Goal: Task Accomplishment & Management: Use online tool/utility

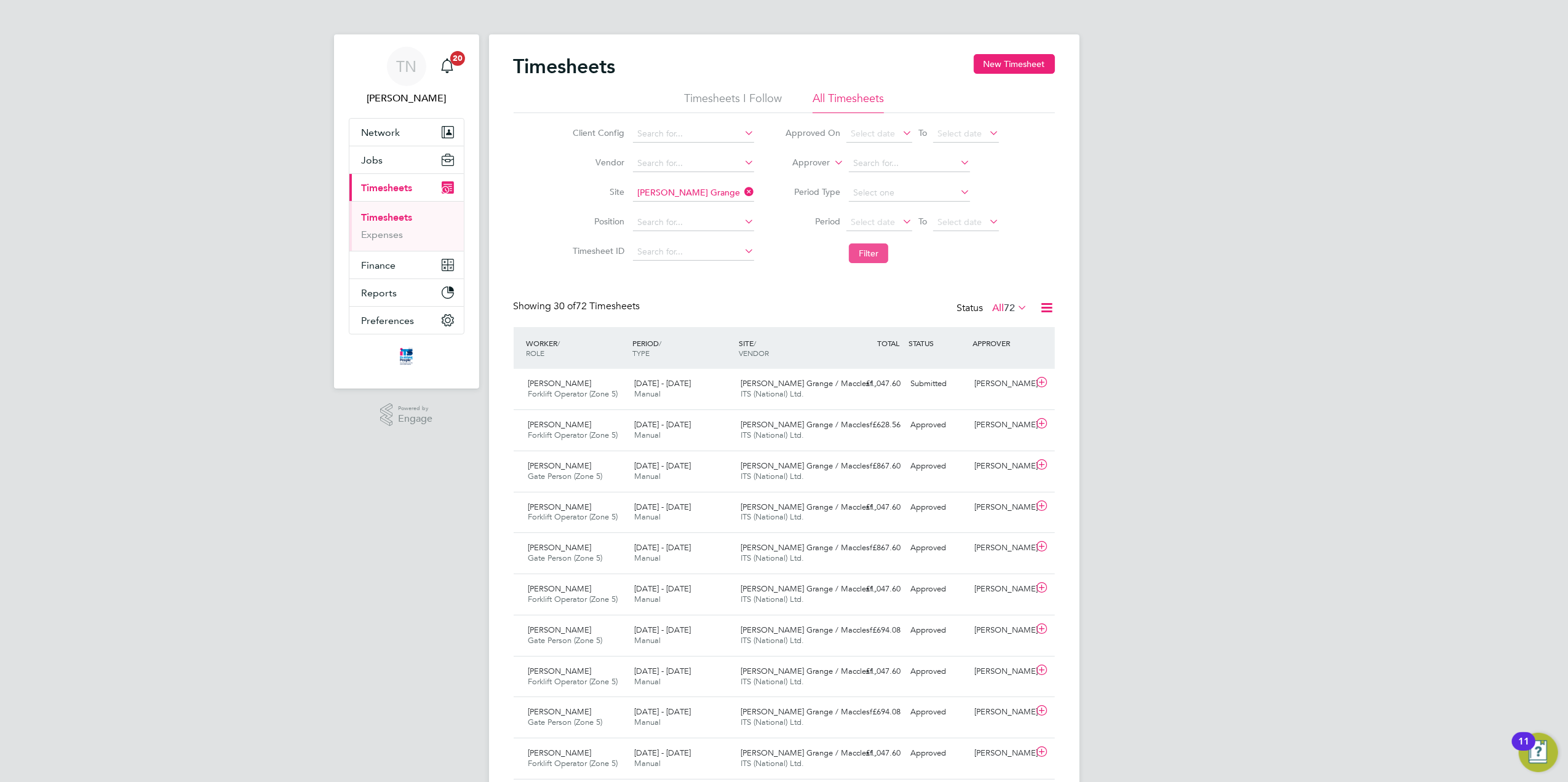
click at [868, 257] on button "Filter" at bounding box center [868, 254] width 39 height 20
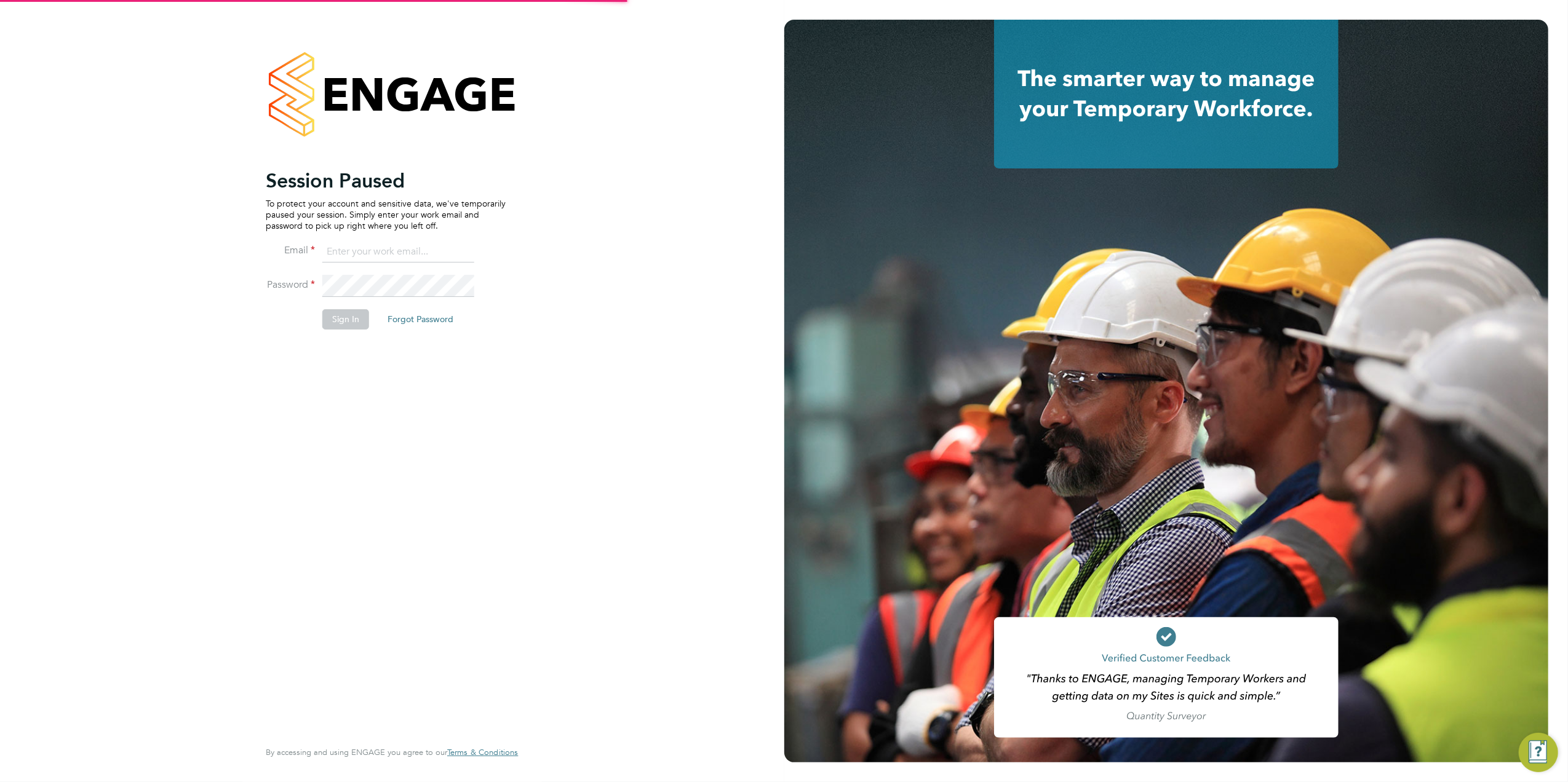
type input "[EMAIL_ADDRESS][DOMAIN_NAME]"
click at [343, 319] on button "Sign In" at bounding box center [346, 319] width 47 height 20
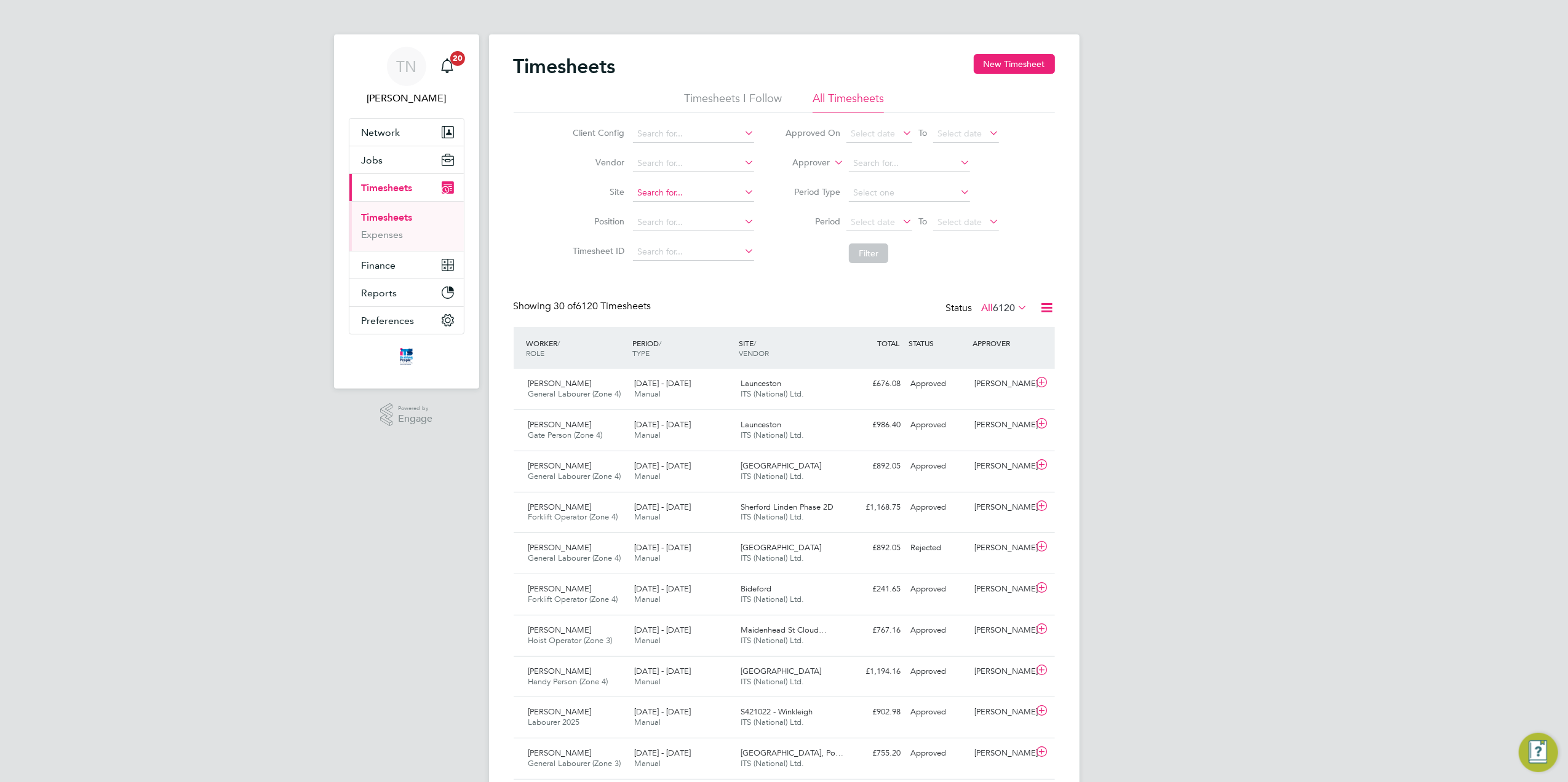
click at [677, 195] on input at bounding box center [694, 193] width 121 height 17
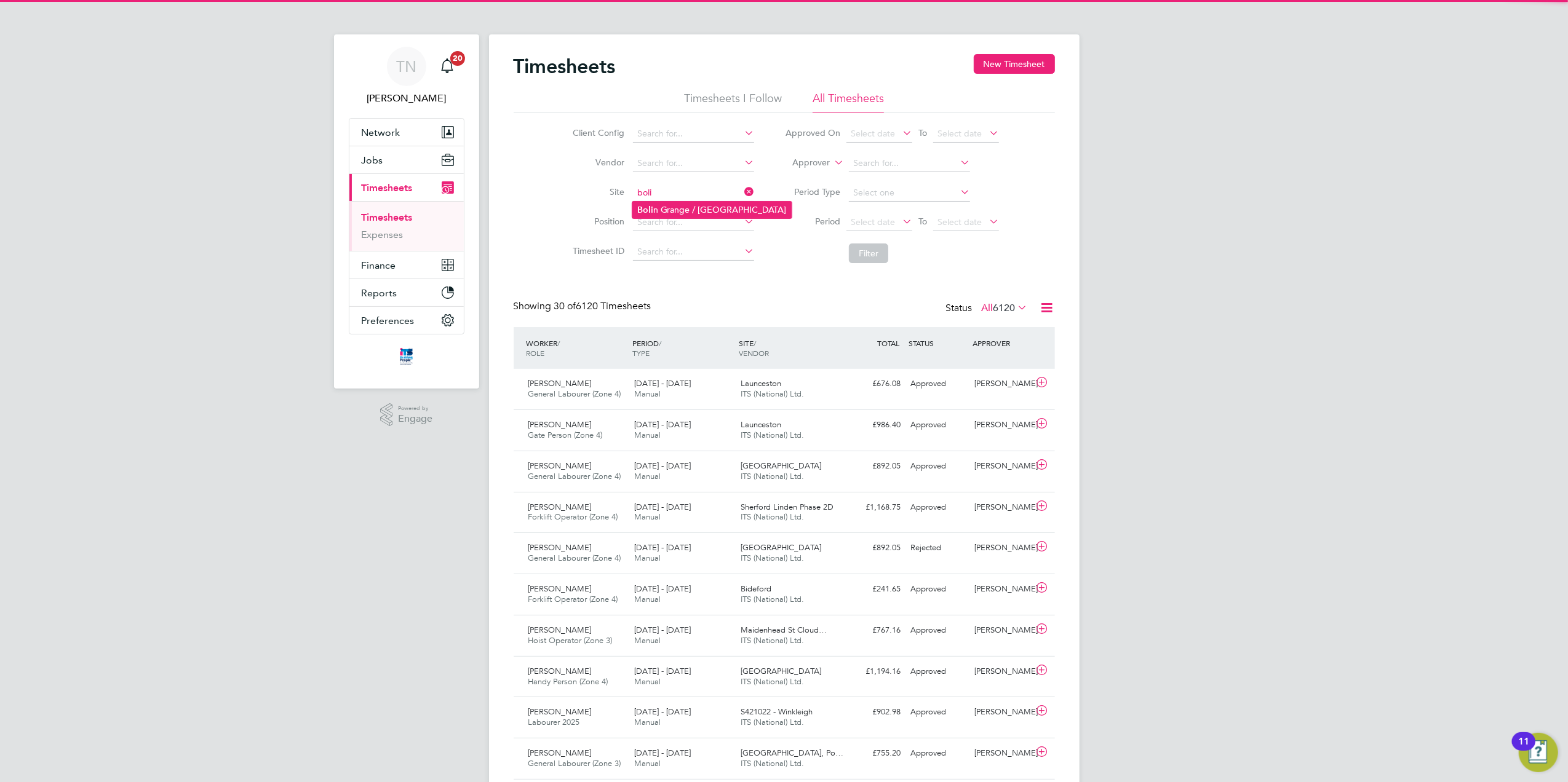
click at [677, 212] on li "Boli n Grange / Macclesfield" at bounding box center [712, 210] width 159 height 16
type input "[PERSON_NAME] Grange / [GEOGRAPHIC_DATA]"
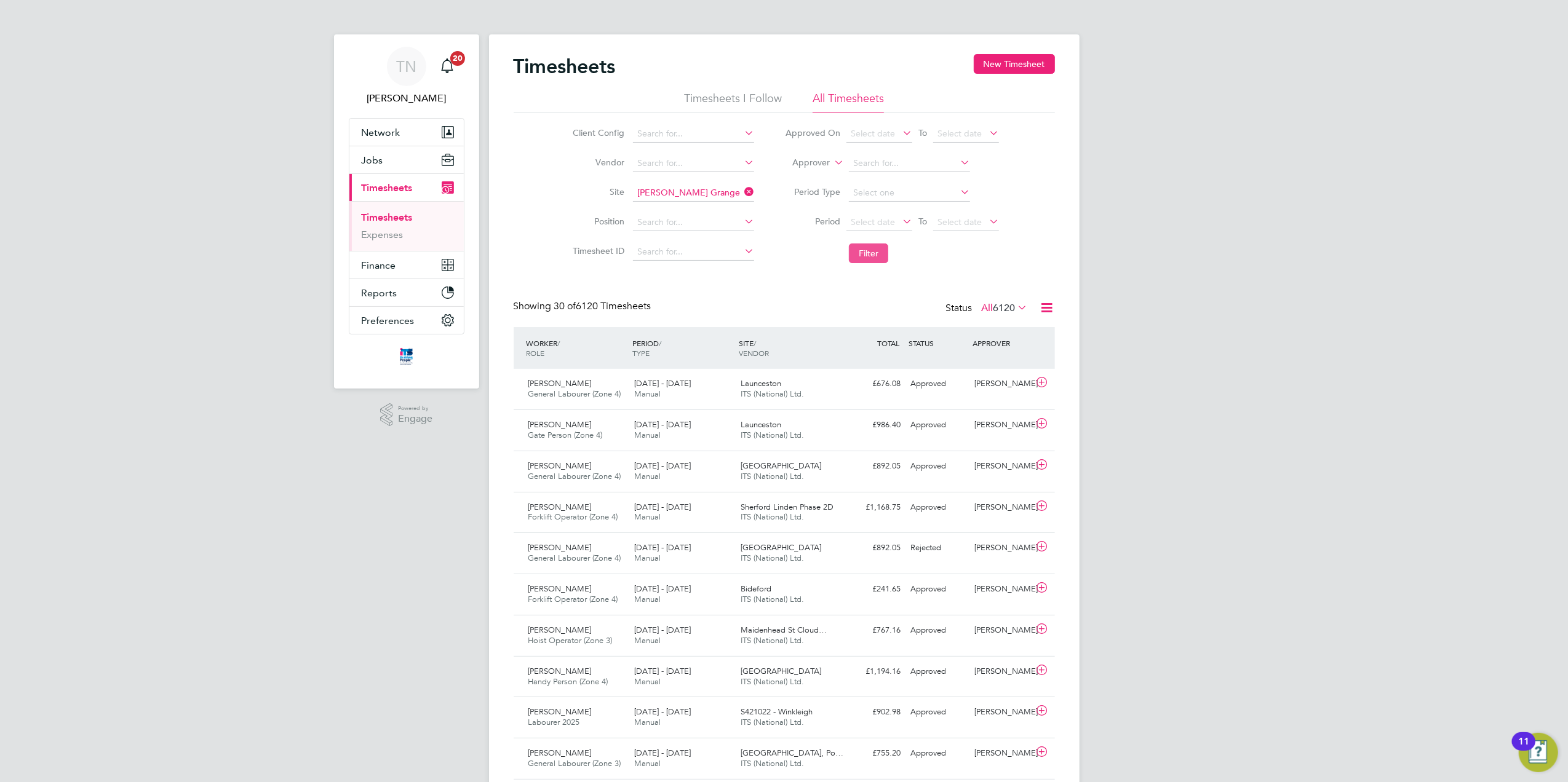
click at [871, 252] on button "Filter" at bounding box center [868, 254] width 39 height 20
